Goal: Information Seeking & Learning: Check status

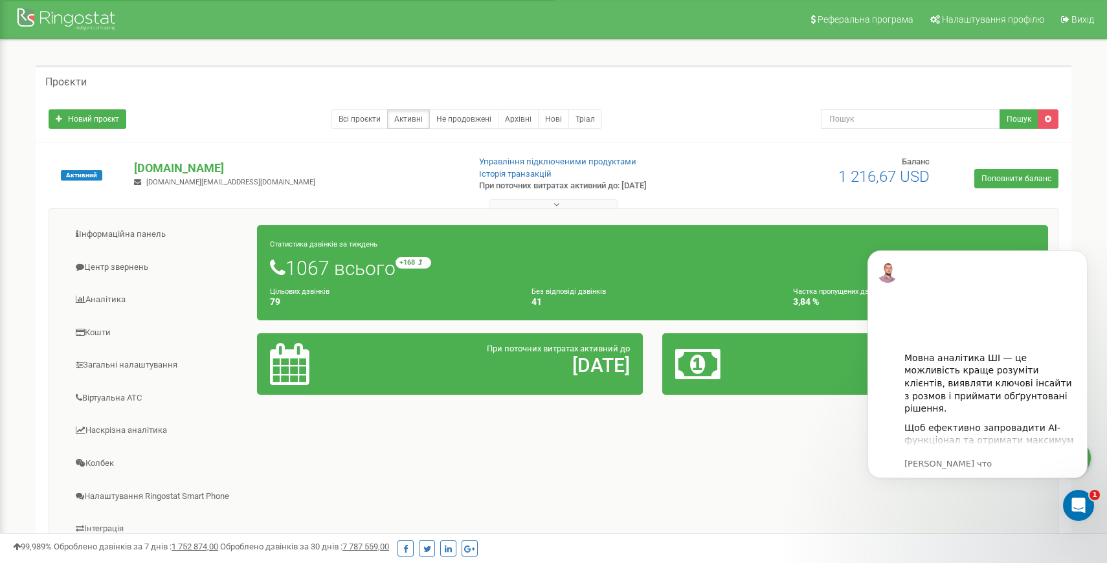
scroll to position [6, 0]
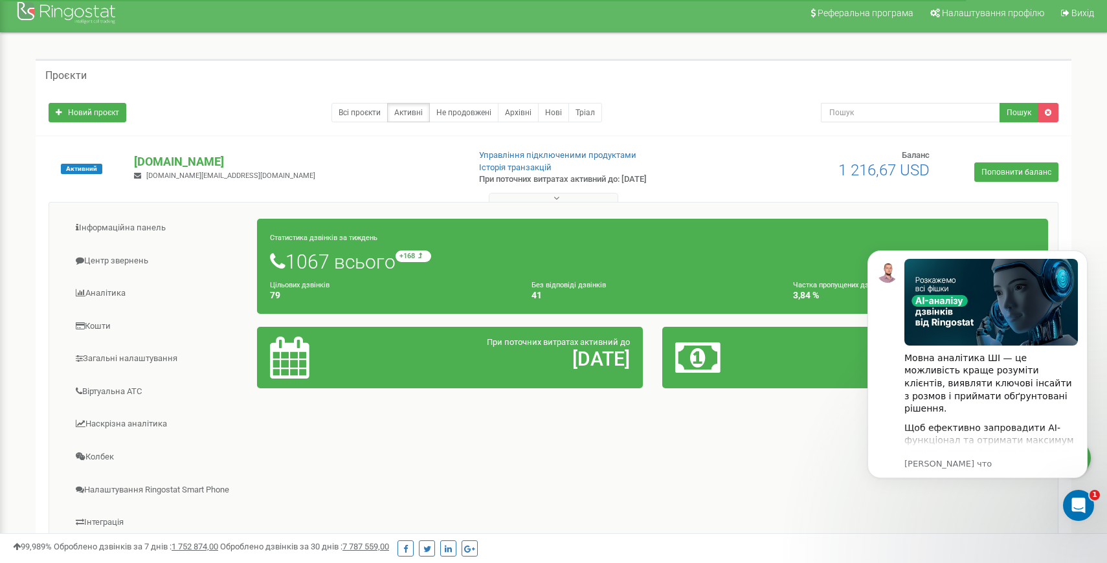
click at [873, 484] on body "Мовна аналітика ШІ — це можливість краще розуміти клієнтів, виявляти ключові ін…" at bounding box center [977, 379] width 249 height 287
click at [1071, 511] on div "Открыть службу сообщений Intercom" at bounding box center [1076, 503] width 43 height 43
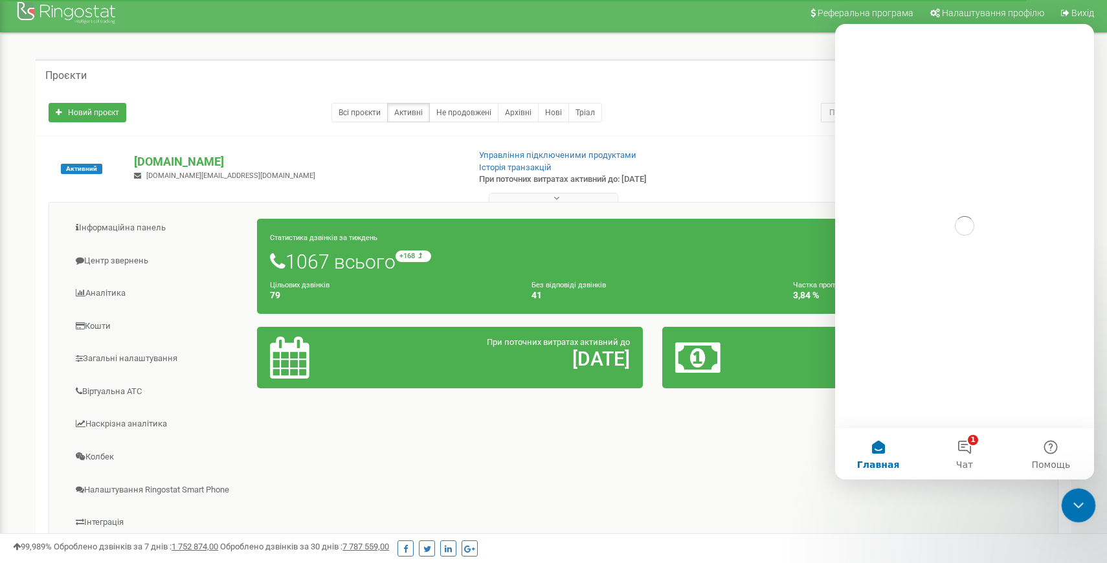
scroll to position [0, 0]
click at [1071, 511] on icon "Закрыть службу сообщений Intercom" at bounding box center [1077, 504] width 16 height 16
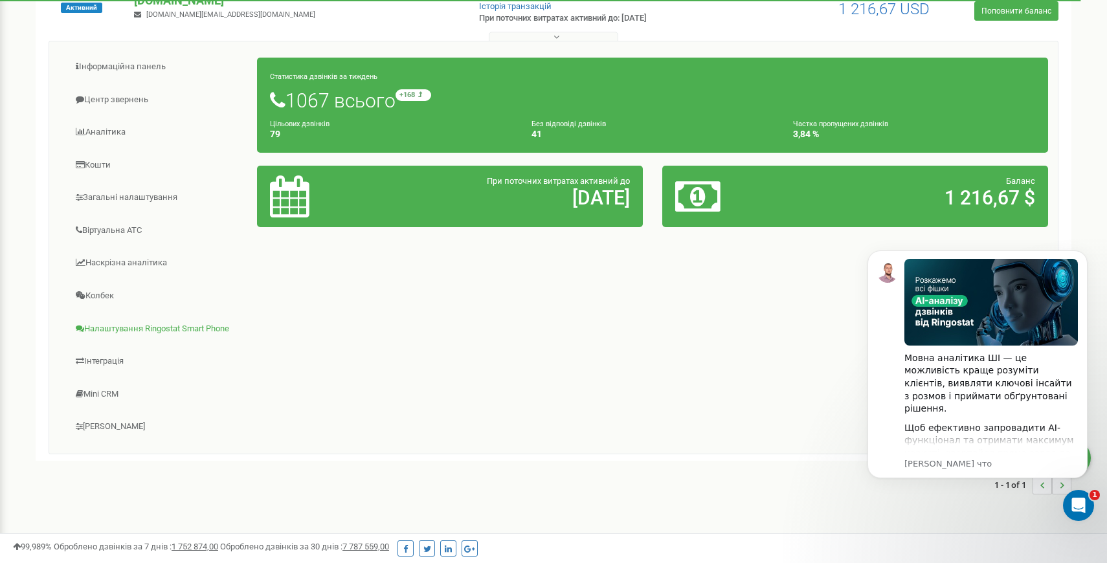
scroll to position [161, 0]
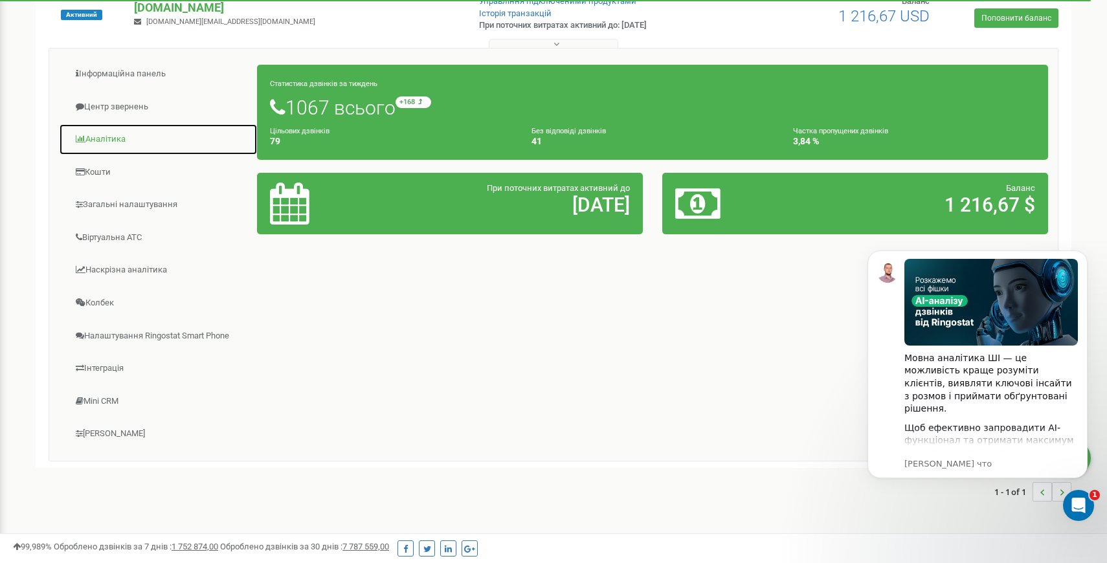
click at [104, 144] on link "Аналiтика" at bounding box center [158, 140] width 199 height 32
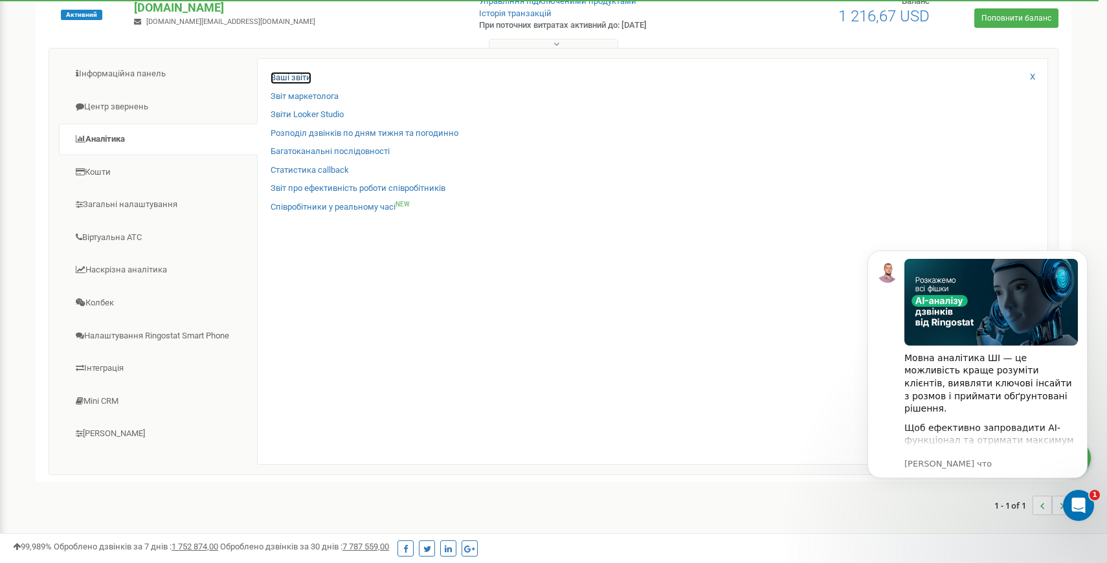
click at [284, 75] on link "Ваші звіти" at bounding box center [291, 78] width 41 height 12
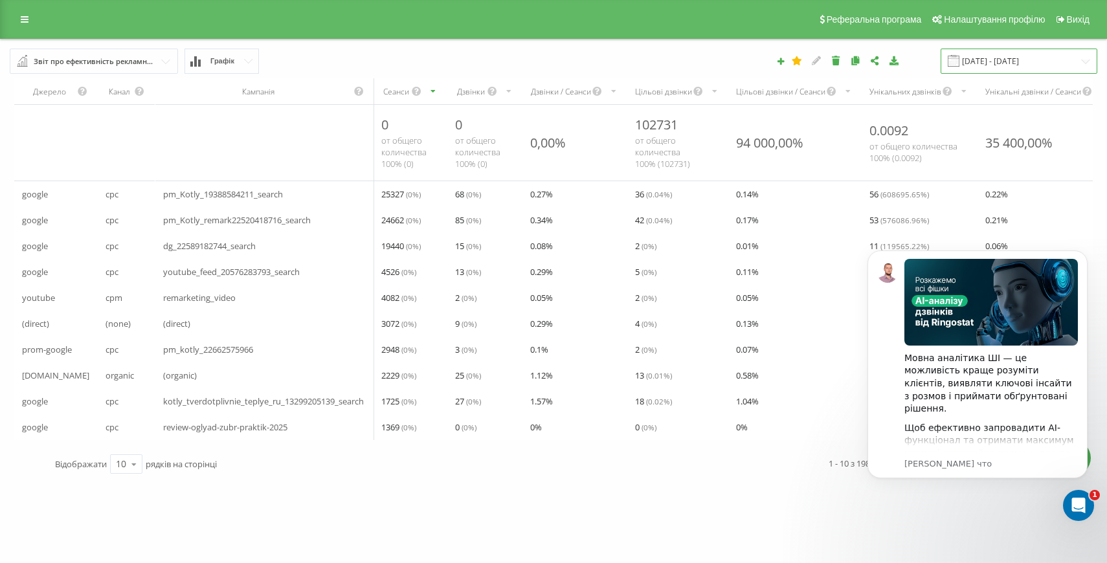
click at [980, 63] on input "21.07.2025 - 21.08.2025" at bounding box center [1019, 61] width 157 height 25
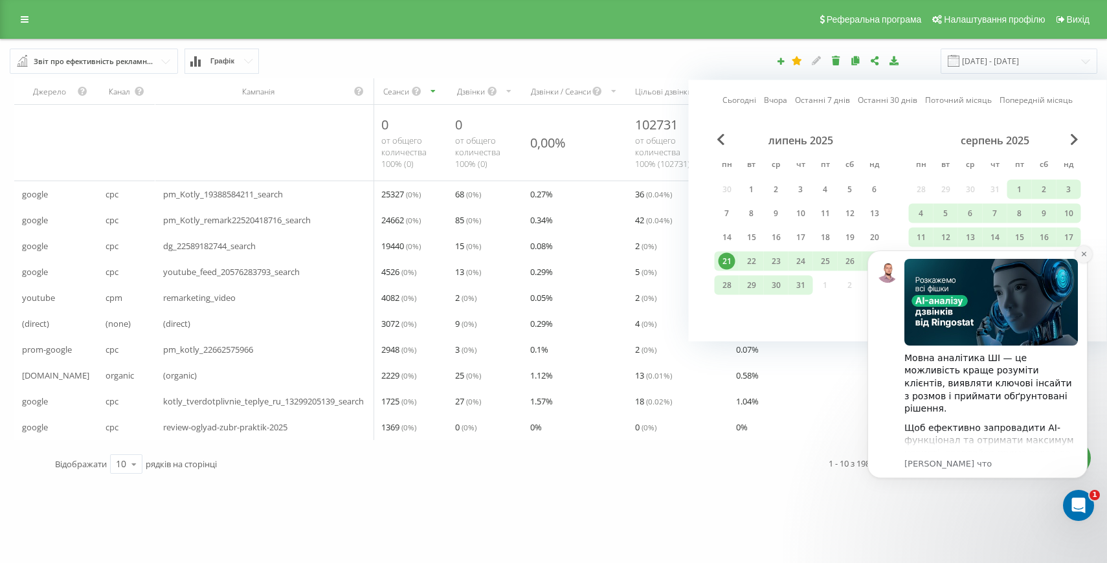
click at [1079, 260] on button "Dismiss notification" at bounding box center [1083, 254] width 17 height 17
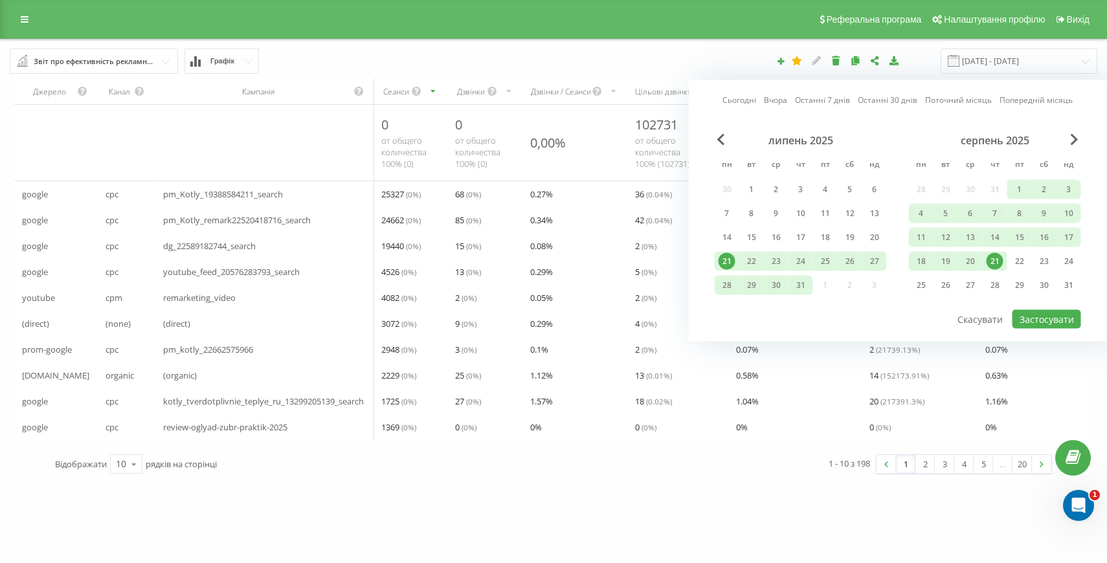
click at [1001, 264] on div "21" at bounding box center [995, 261] width 17 height 17
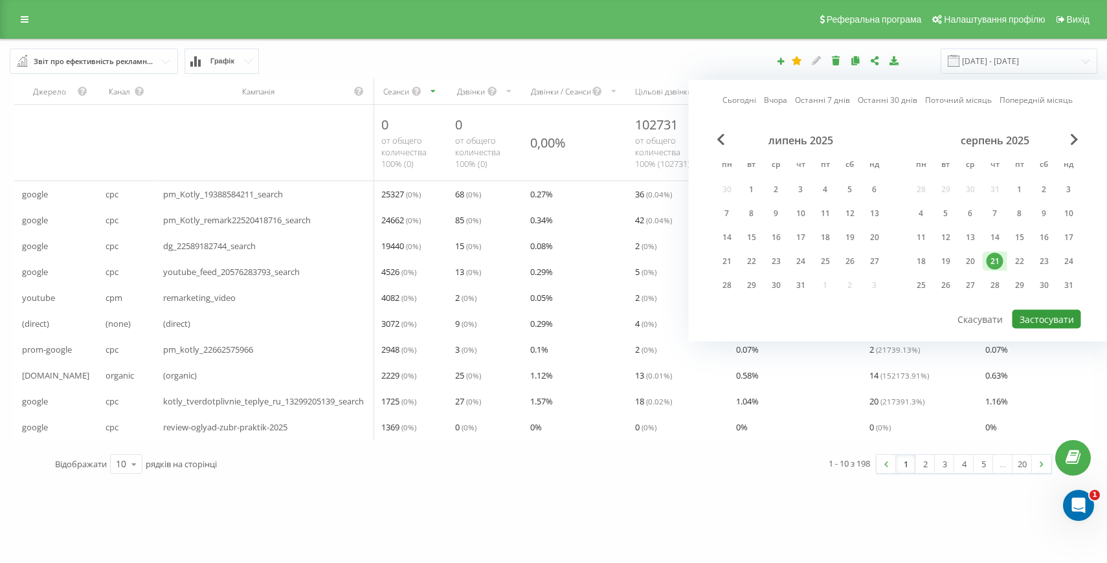
click at [1030, 320] on button "Застосувати" at bounding box center [1047, 319] width 69 height 19
type input "[DATE] - [DATE]"
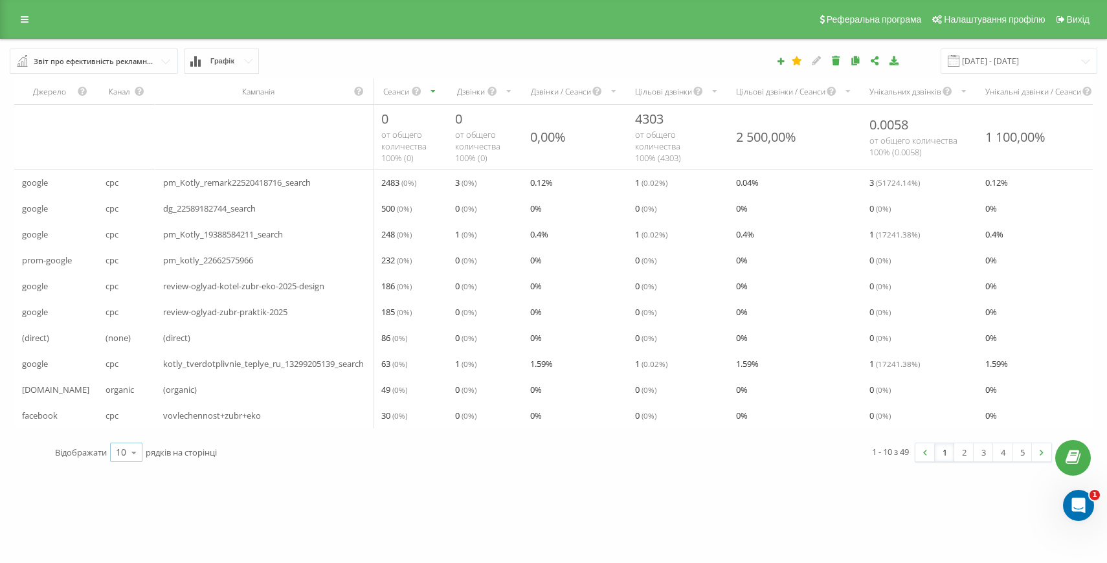
click at [128, 456] on icon at bounding box center [133, 452] width 19 height 25
click at [126, 440] on span "100" at bounding box center [124, 434] width 16 height 12
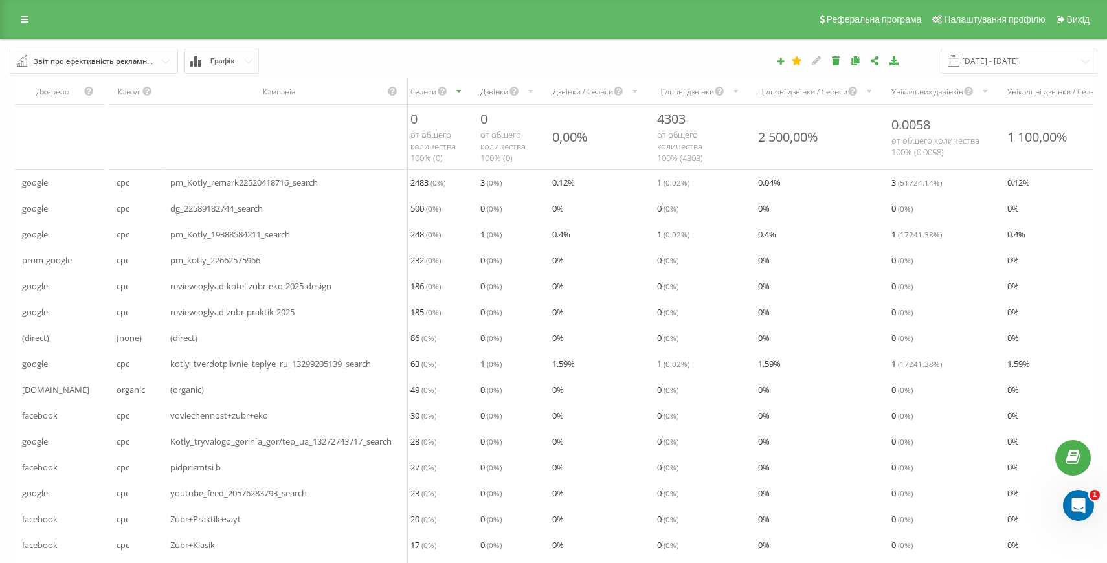
click at [233, 54] on button "Графік" at bounding box center [222, 61] width 74 height 25
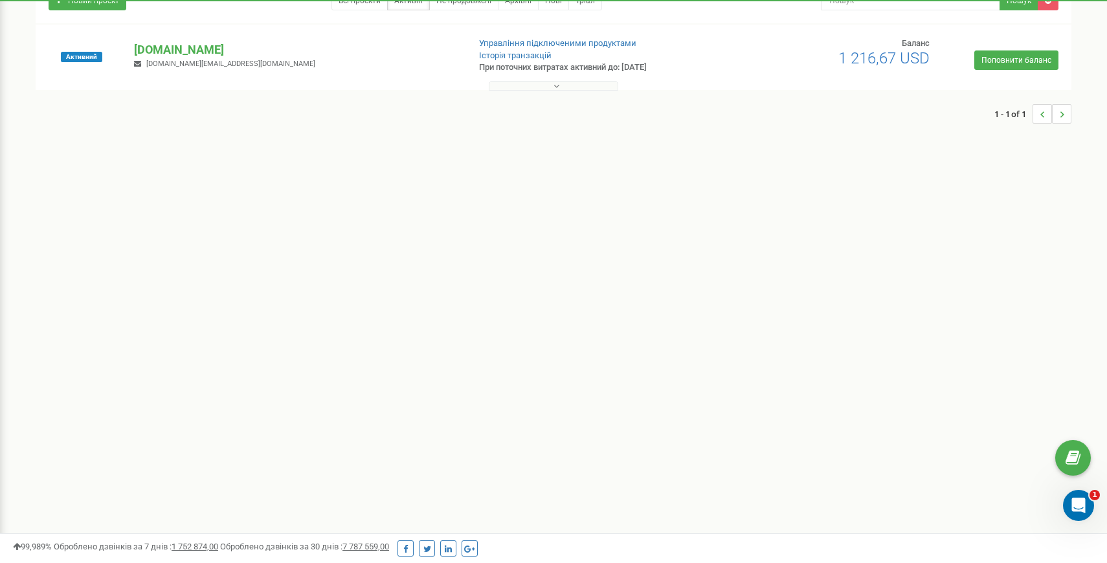
scroll to position [33, 0]
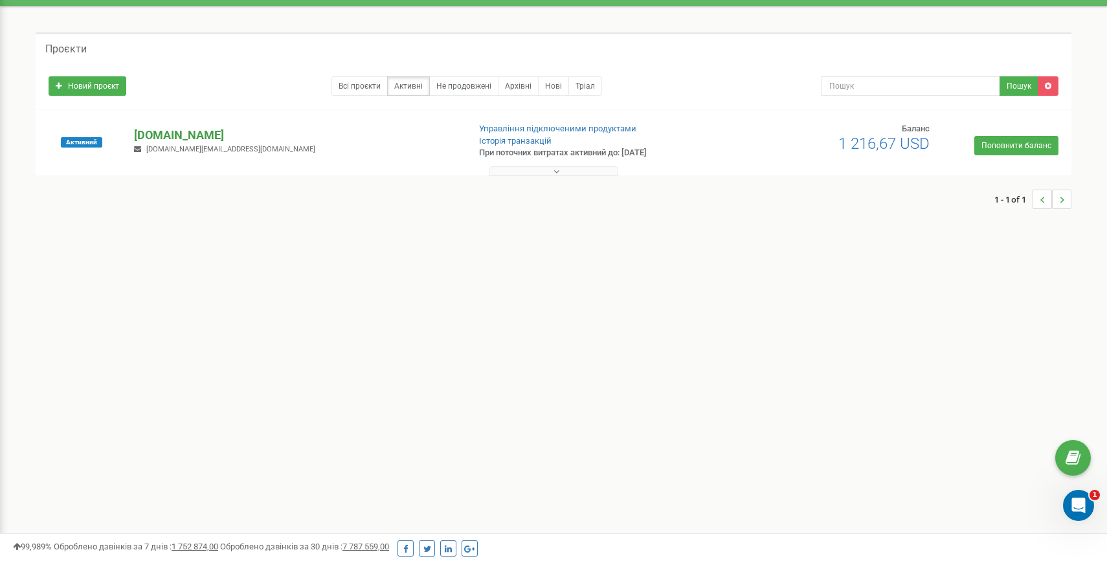
click at [181, 134] on p "[DOMAIN_NAME]" at bounding box center [296, 135] width 324 height 17
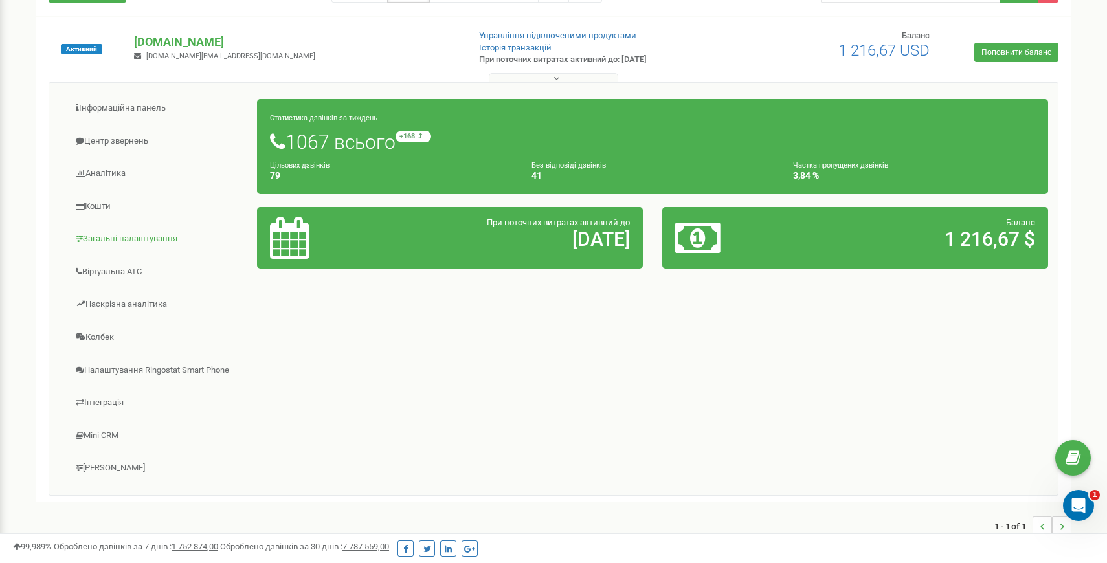
scroll to position [127, 0]
click at [102, 467] on link "[PERSON_NAME]" at bounding box center [158, 468] width 199 height 32
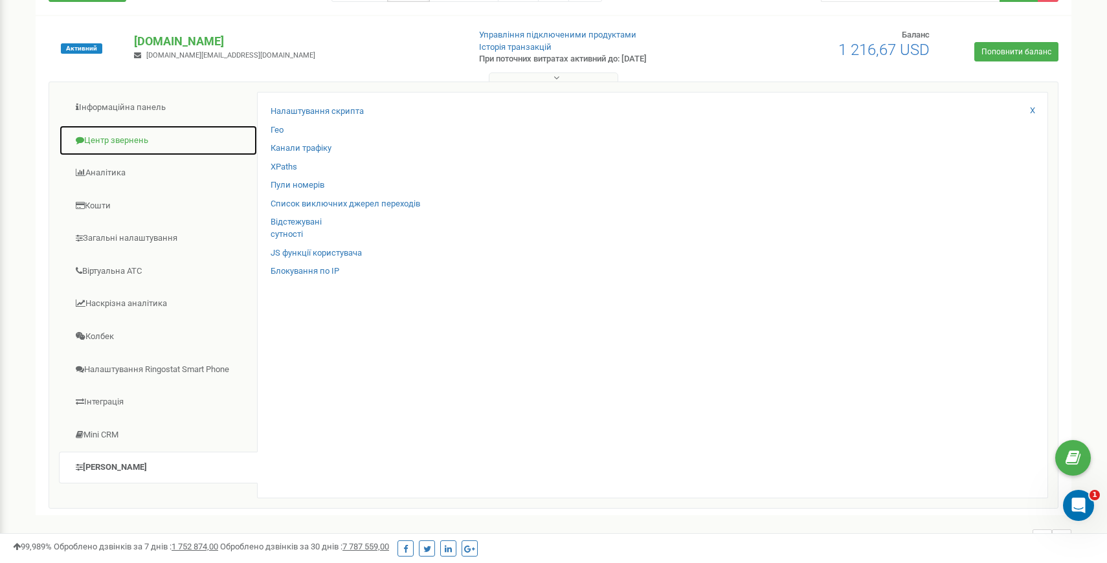
click at [116, 146] on link "Центр звернень" at bounding box center [158, 141] width 199 height 32
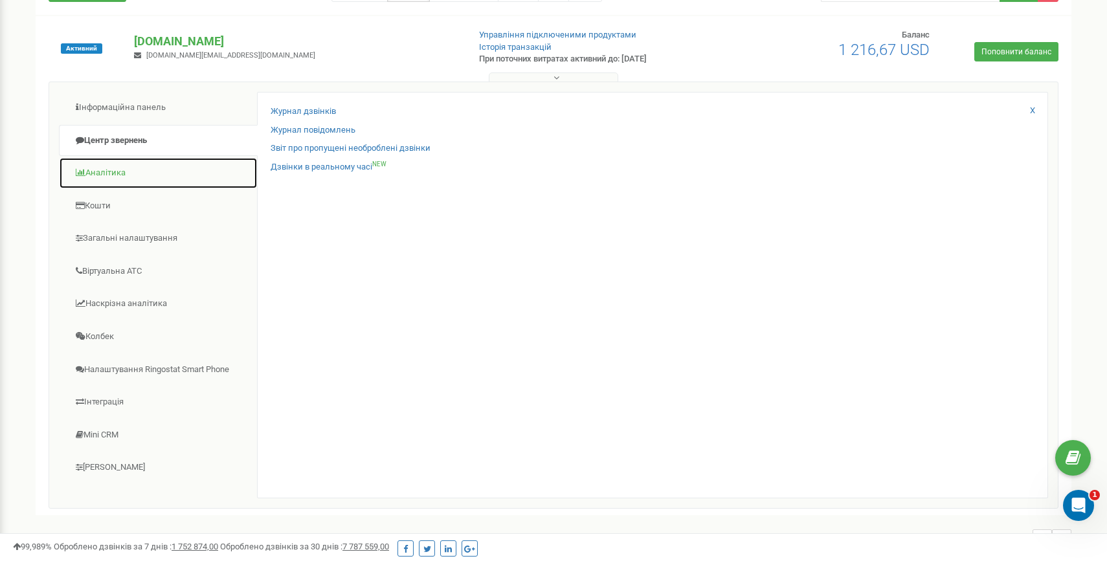
click at [113, 169] on link "Аналiтика" at bounding box center [158, 173] width 199 height 32
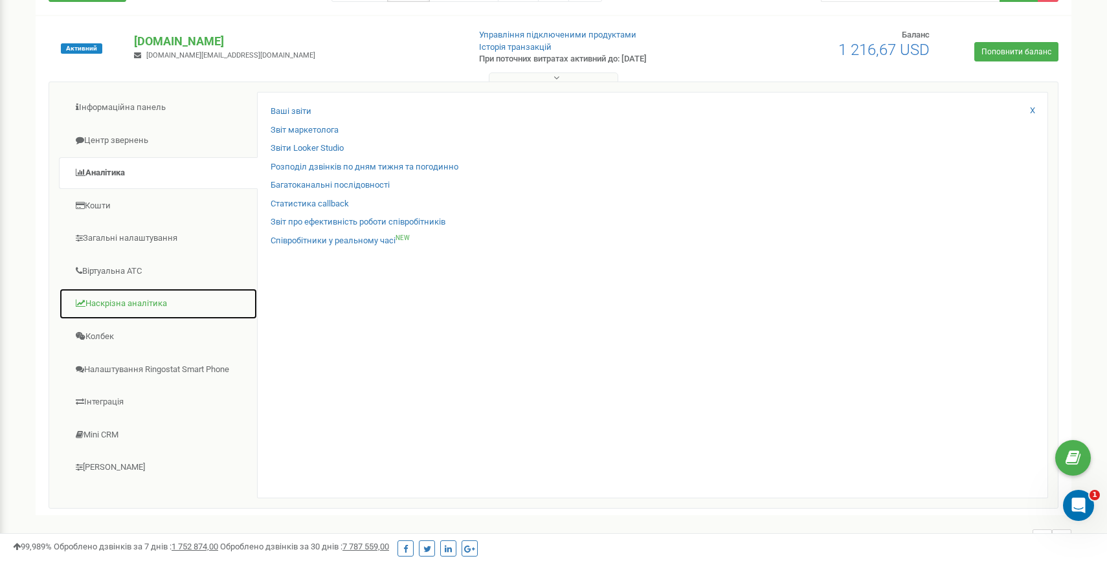
click at [126, 306] on link "Наскрізна аналітика" at bounding box center [158, 304] width 199 height 32
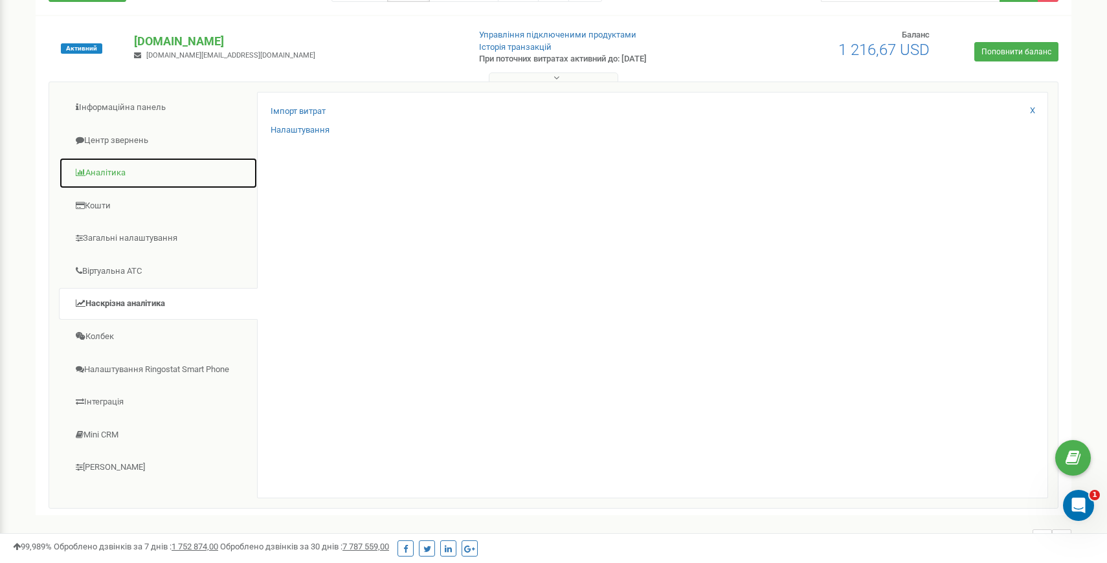
click at [101, 166] on link "Аналiтика" at bounding box center [158, 173] width 199 height 32
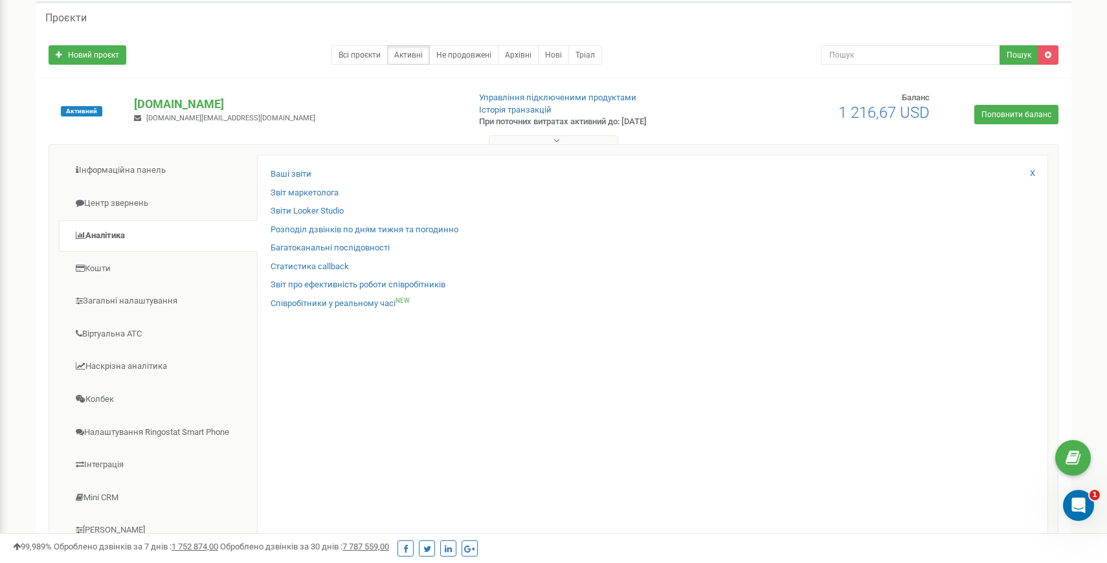
scroll to position [0, 0]
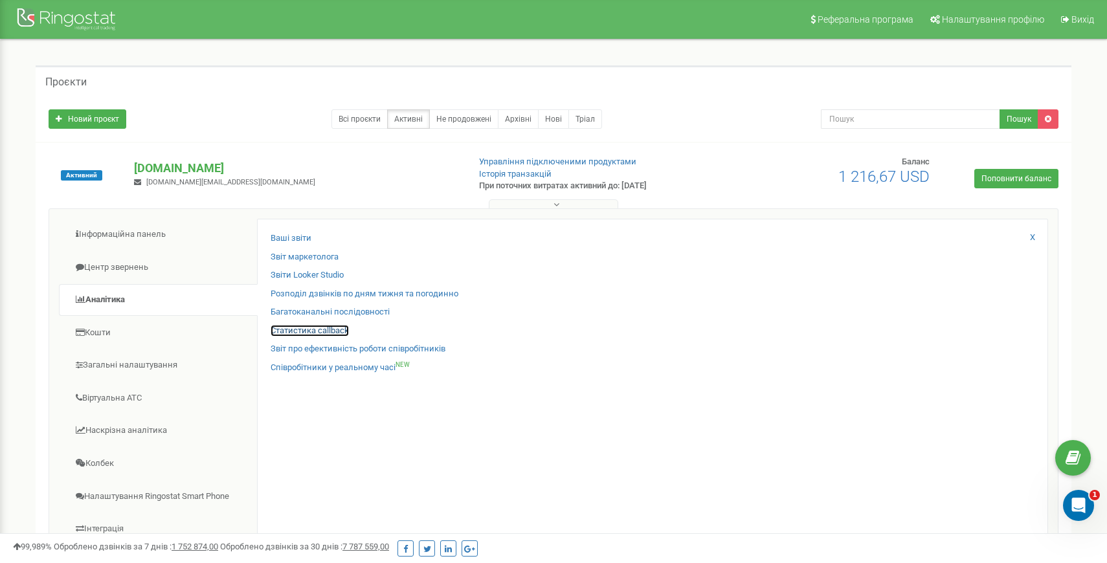
click at [300, 325] on link "Статистика callback" at bounding box center [310, 331] width 78 height 12
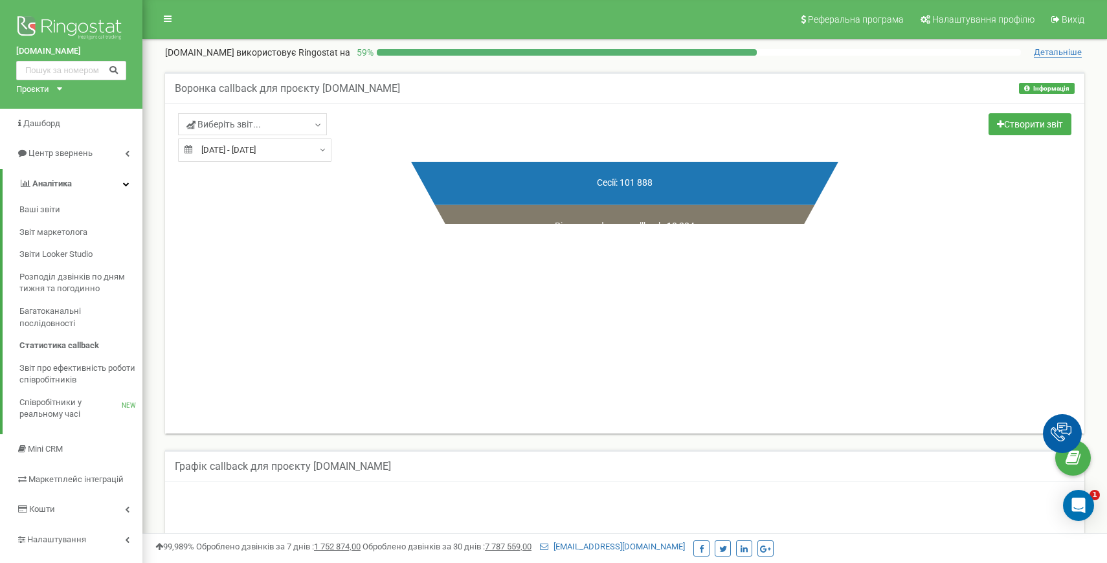
type input "21.07.2025"
type input "21.08.2025"
click at [265, 152] on input "21.07.2025 - 21.08.2025" at bounding box center [254, 150] width 153 height 23
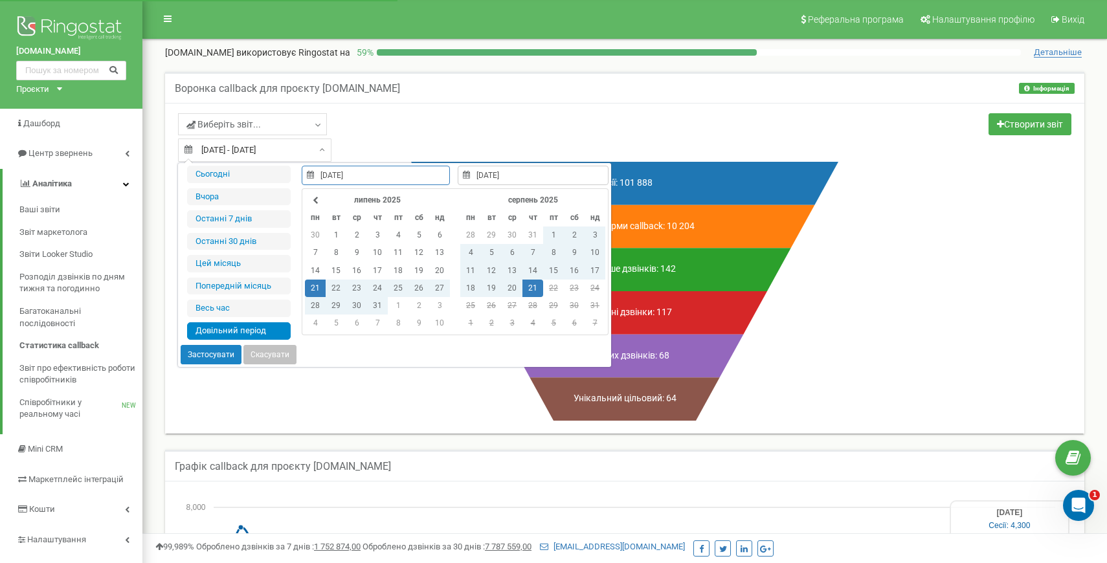
type input "21.08.2025"
click at [536, 290] on td "21" at bounding box center [532, 288] width 21 height 17
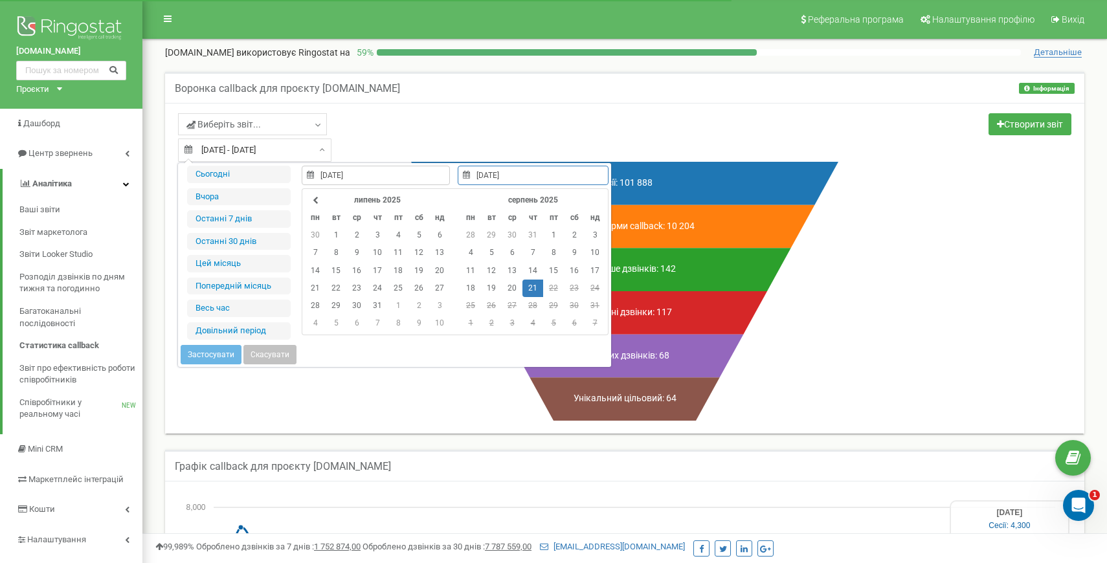
type input "21.08.2025"
click at [539, 283] on td "21" at bounding box center [532, 288] width 21 height 17
type input "21.08.2025"
click at [210, 361] on button "Застосувати" at bounding box center [211, 354] width 61 height 19
type input "21.08.2025 - 21.08.2025"
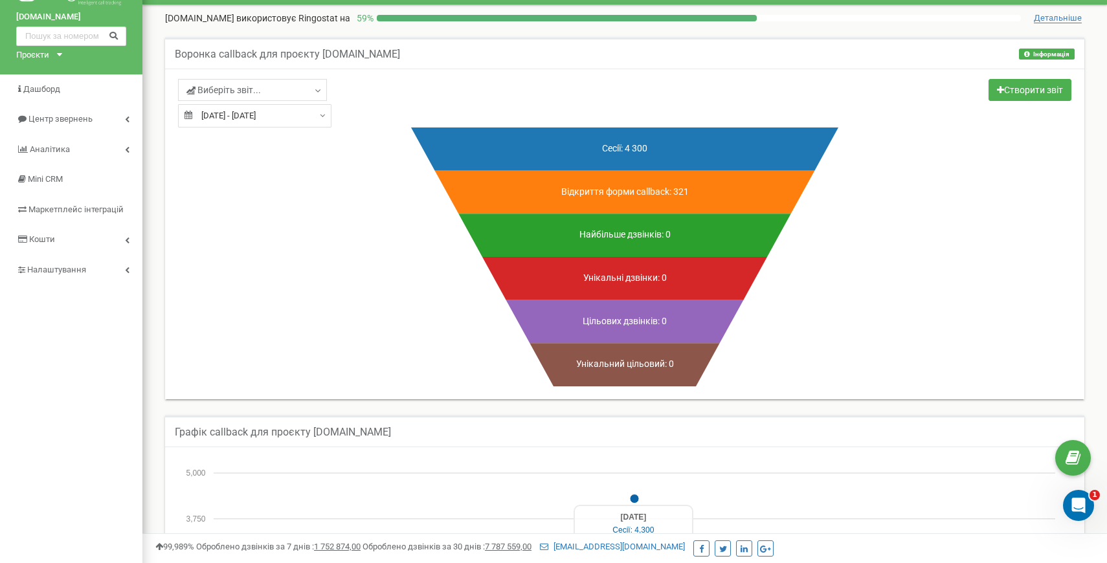
scroll to position [18, 0]
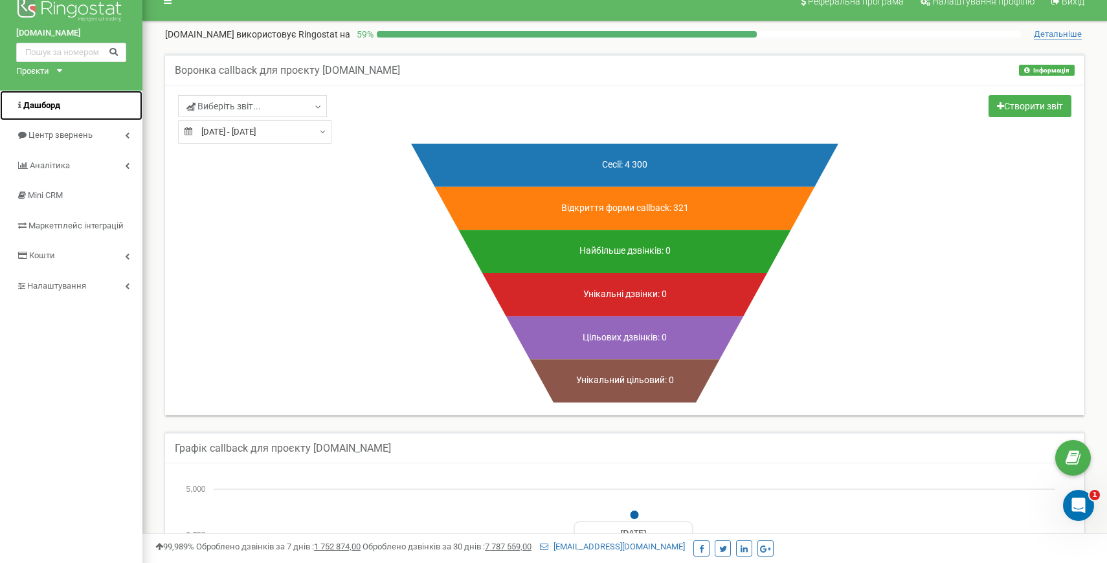
click at [56, 102] on span "Дашборд" at bounding box center [41, 105] width 37 height 10
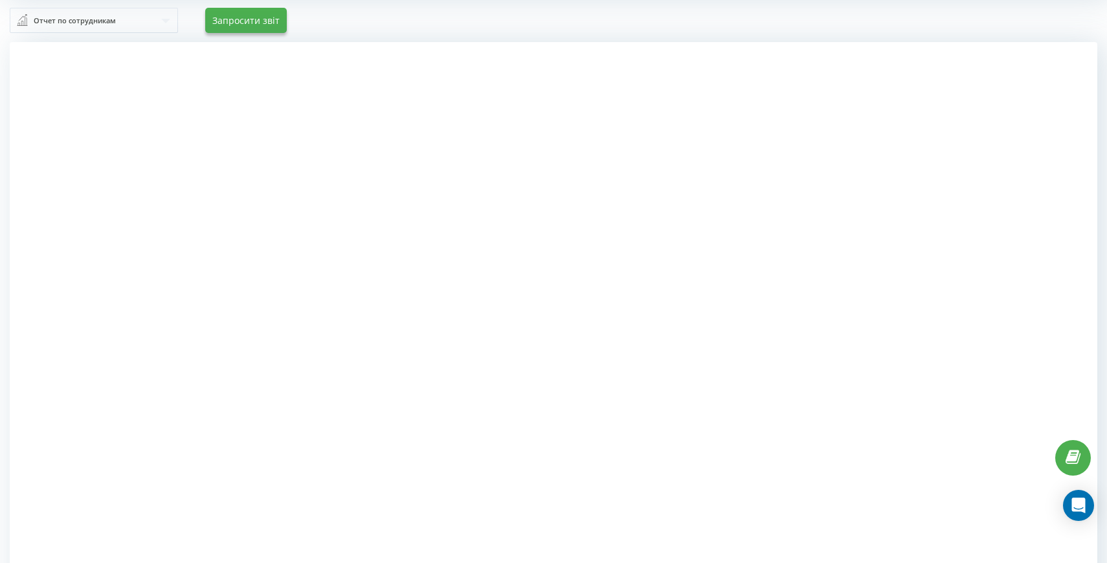
scroll to position [33, 0]
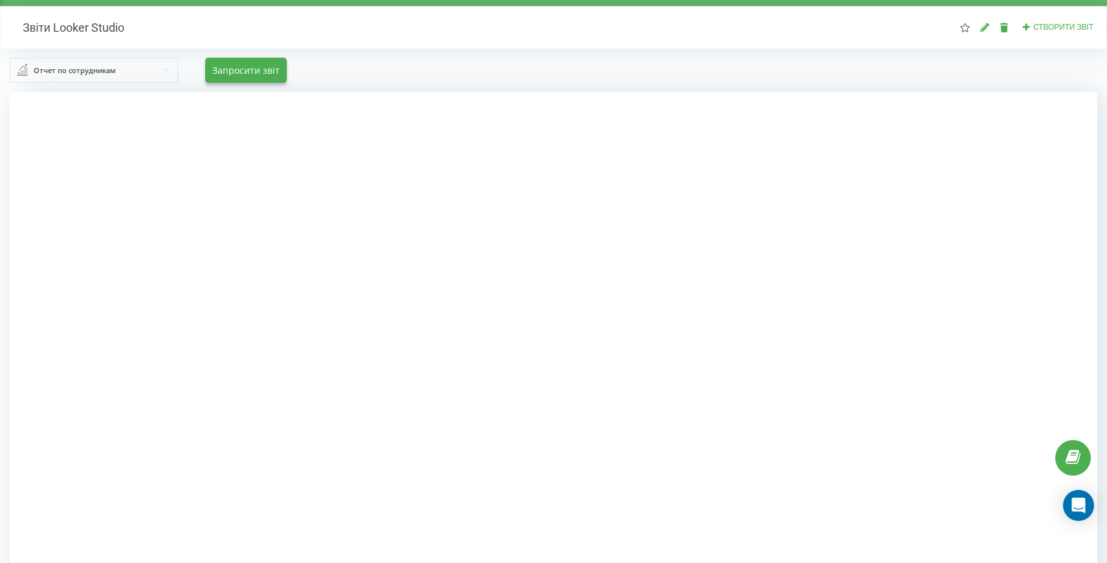
click at [168, 164] on div at bounding box center [554, 373] width 1088 height 563
click at [173, 164] on div at bounding box center [554, 373] width 1088 height 563
